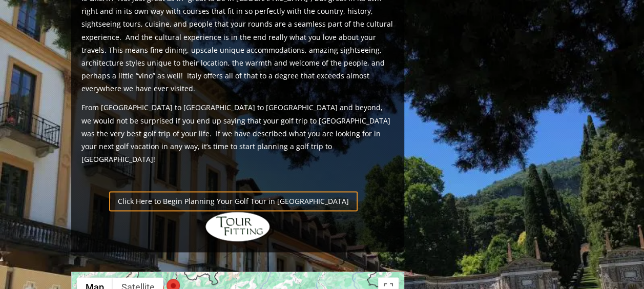
scroll to position [666, 0]
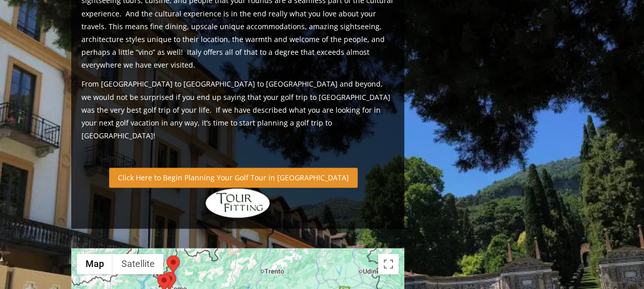
click at [186, 168] on link "Click Here to Begin Planning Your Golf Tour in Italy" at bounding box center [233, 178] width 249 height 20
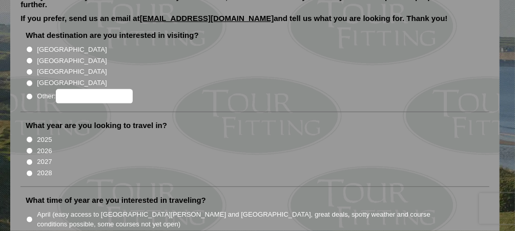
scroll to position [82, 0]
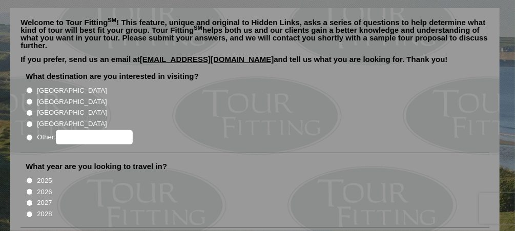
click at [29, 134] on input "Other:" at bounding box center [29, 137] width 7 height 7
radio input "true"
click at [119, 130] on input "Other:" at bounding box center [94, 137] width 77 height 14
type input "[GEOGRAPHIC_DATA]"
click at [118, 185] on li "2026" at bounding box center [259, 190] width 467 height 11
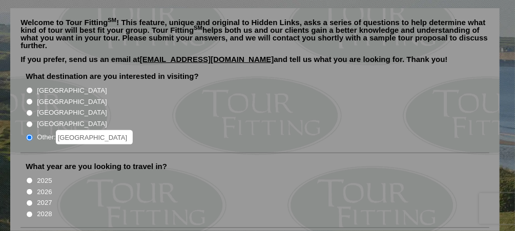
click at [27, 189] on input "2026" at bounding box center [29, 192] width 7 height 7
radio input "true"
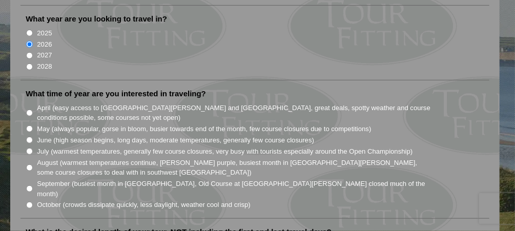
scroll to position [246, 0]
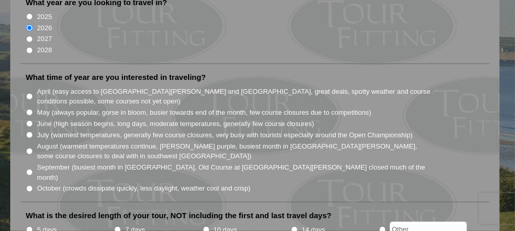
click at [29, 109] on input "May (always popular, gorse in bloom, busier towards end of the month, few cours…" at bounding box center [29, 112] width 7 height 7
radio input "true"
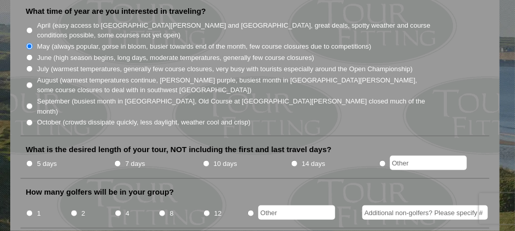
scroll to position [328, 0]
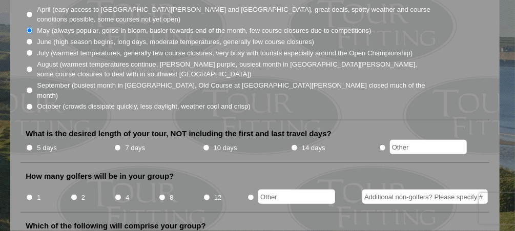
click at [294, 145] on input "14 days" at bounding box center [294, 148] width 7 height 7
radio input "true"
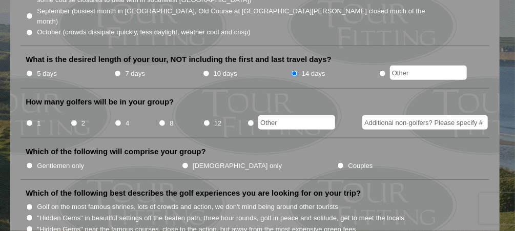
scroll to position [410, 0]
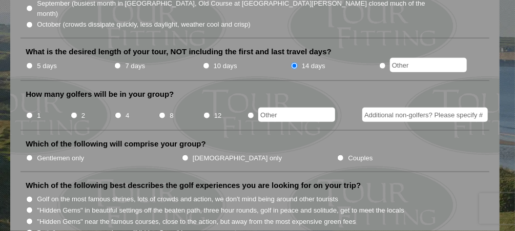
click at [30, 112] on input "1" at bounding box center [29, 115] width 7 height 7
radio input "true"
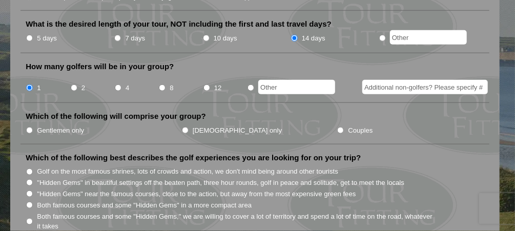
scroll to position [451, 0]
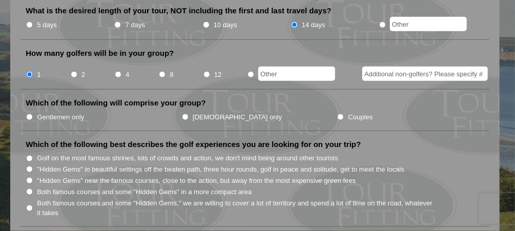
click at [27, 114] on input "Gentlemen only" at bounding box center [29, 117] width 7 height 7
radio input "true"
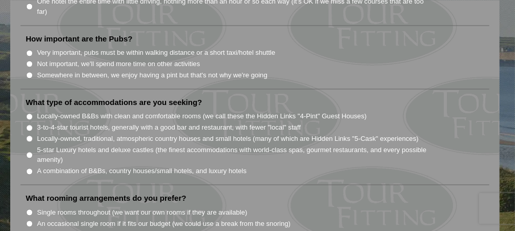
scroll to position [656, 0]
